Goal: Task Accomplishment & Management: Use online tool/utility

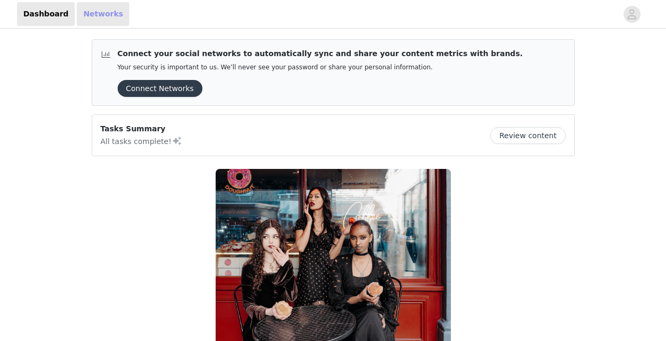
click at [82, 16] on link "Networks" at bounding box center [103, 14] width 52 height 24
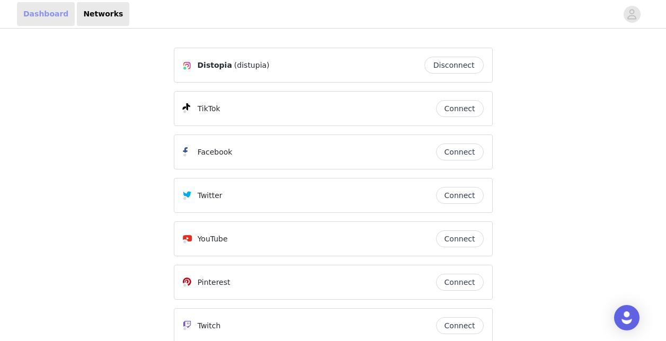
click at [43, 13] on link "Dashboard" at bounding box center [46, 14] width 58 height 24
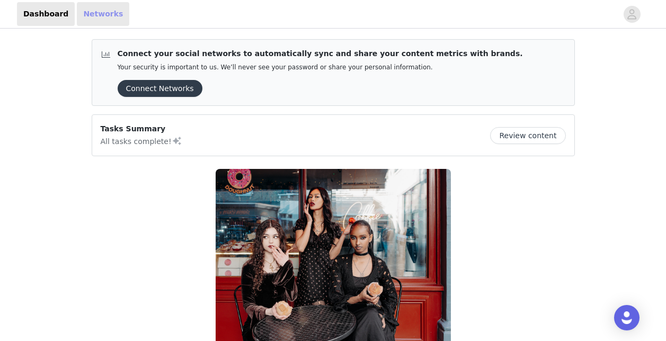
click at [88, 14] on link "Networks" at bounding box center [103, 14] width 52 height 24
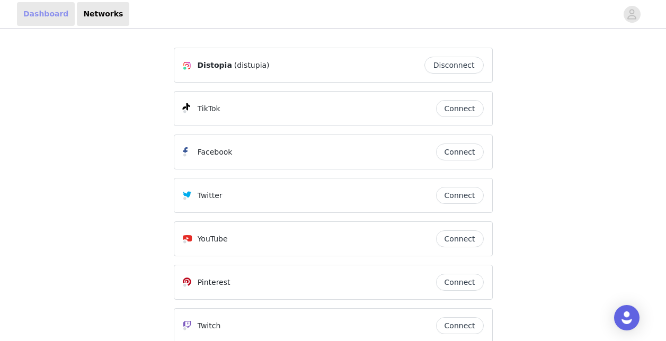
click at [37, 12] on link "Dashboard" at bounding box center [46, 14] width 58 height 24
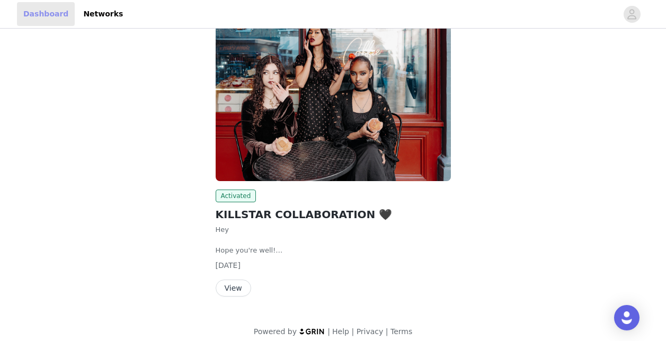
scroll to position [173, 0]
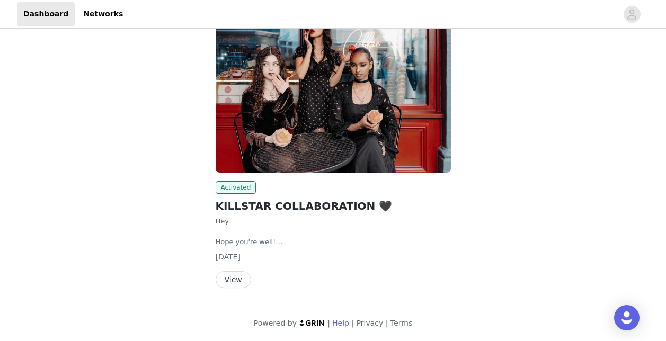
click at [340, 326] on link "Help" at bounding box center [340, 323] width 17 height 8
click at [230, 271] on button "View" at bounding box center [233, 279] width 35 height 17
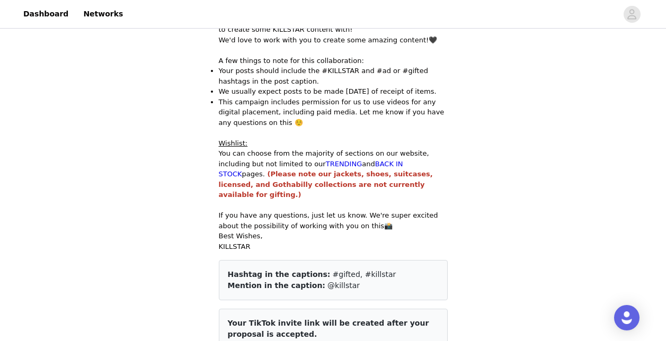
scroll to position [319, 0]
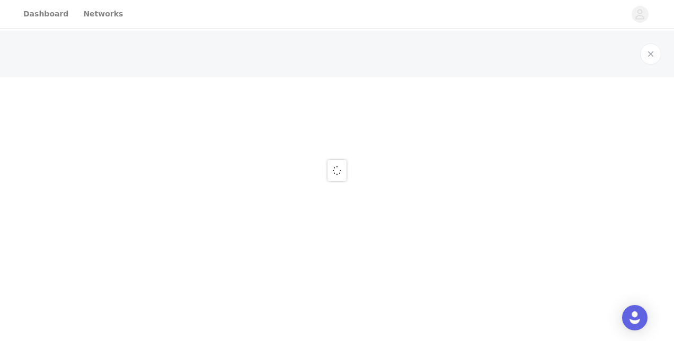
click at [417, 212] on div at bounding box center [337, 170] width 674 height 341
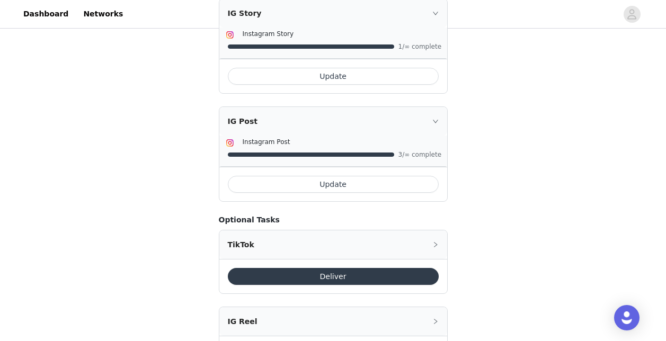
scroll to position [335, 0]
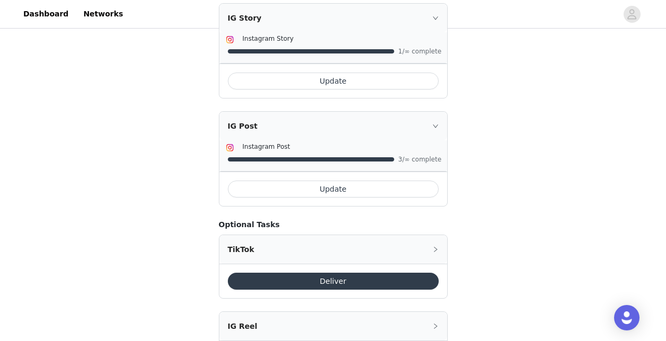
click at [434, 123] on icon "icon: right" at bounding box center [435, 126] width 6 height 6
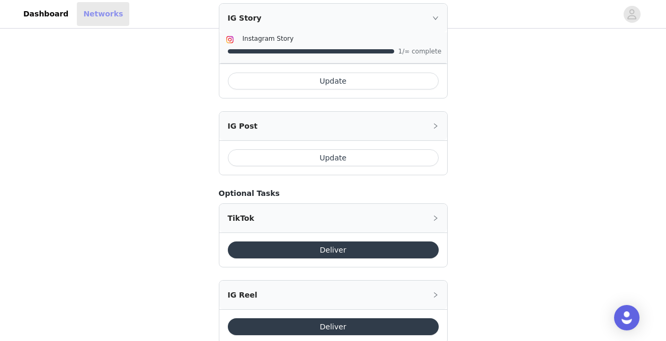
scroll to position [319, 0]
